Goal: Information Seeking & Learning: Learn about a topic

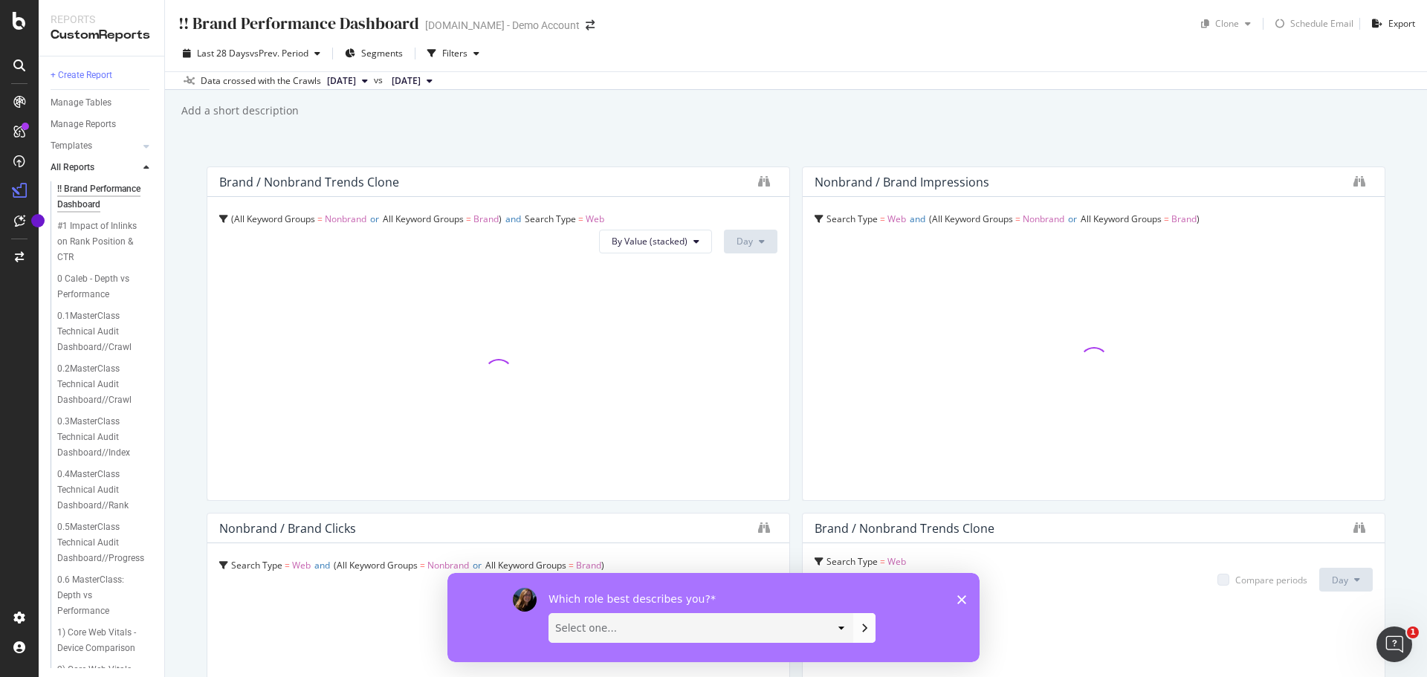
click at [962, 599] on polygon "Close survey" at bounding box center [962, 599] width 9 height 9
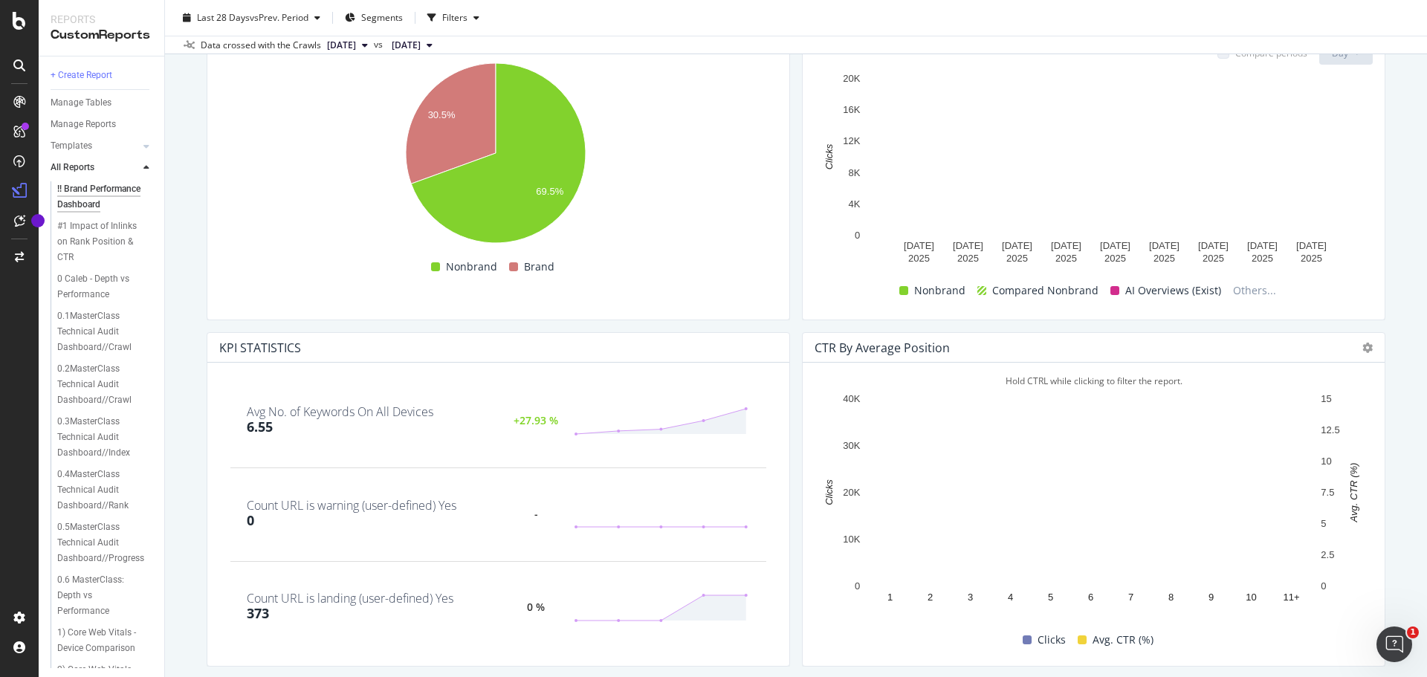
scroll to position [610, 0]
